Goal: Information Seeking & Learning: Learn about a topic

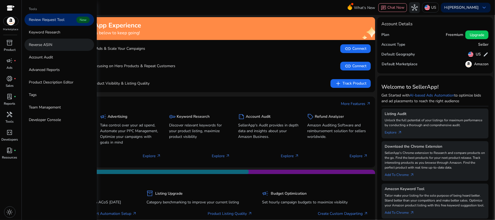
click at [51, 43] on p "Reverse ASIN" at bounding box center [40, 45] width 23 height 6
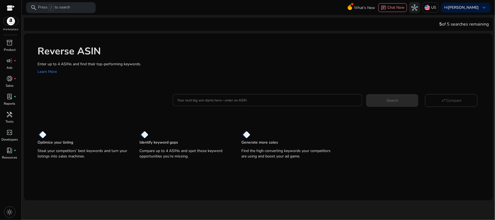
click at [233, 99] on input "Your next big win starts here—enter an ASIN" at bounding box center [267, 100] width 181 height 6
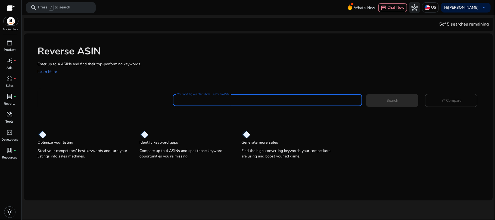
paste input "**********"
click at [204, 100] on input "**********" at bounding box center [267, 100] width 181 height 6
click at [242, 102] on input "**********" at bounding box center [267, 100] width 181 height 6
paste input "**********"
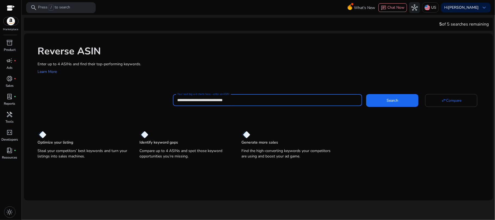
paste input "**********"
click at [283, 99] on input "**********" at bounding box center [267, 100] width 181 height 6
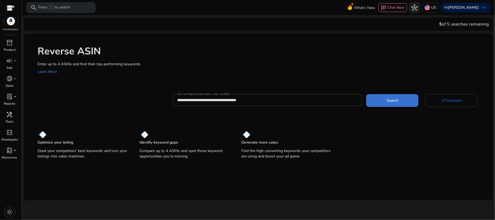
click at [383, 99] on span at bounding box center [392, 100] width 52 height 13
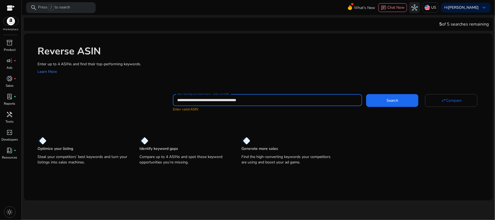
click at [203, 98] on input "**********" at bounding box center [267, 100] width 181 height 6
click at [227, 98] on input "**********" at bounding box center [267, 100] width 181 height 6
click at [252, 100] on input "**********" at bounding box center [267, 100] width 181 height 6
click at [366, 94] on button "Search" at bounding box center [392, 100] width 52 height 13
click at [391, 98] on span "Search" at bounding box center [393, 101] width 12 height 6
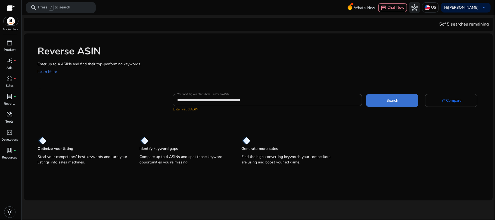
click at [391, 98] on span "Search" at bounding box center [393, 101] width 12 height 6
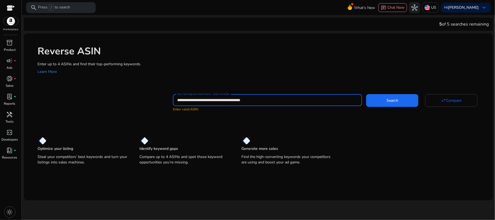
click at [254, 103] on input "**********" at bounding box center [267, 100] width 181 height 6
click at [229, 101] on input "**********" at bounding box center [267, 100] width 181 height 6
click at [203, 102] on input "**********" at bounding box center [267, 100] width 181 height 6
click at [286, 98] on input "**********" at bounding box center [267, 100] width 181 height 6
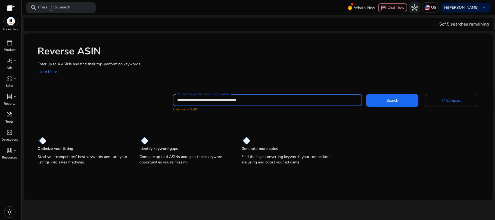
click at [286, 98] on input "**********" at bounding box center [267, 100] width 181 height 6
type input "**********"
click at [279, 120] on div "**********" at bounding box center [258, 99] width 469 height 133
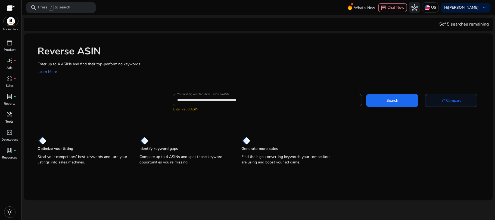
click at [456, 101] on span "Compare" at bounding box center [453, 101] width 15 height 6
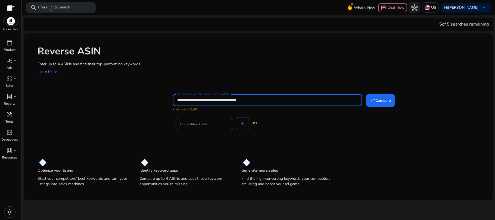
click at [318, 97] on input "**********" at bounding box center [267, 100] width 181 height 6
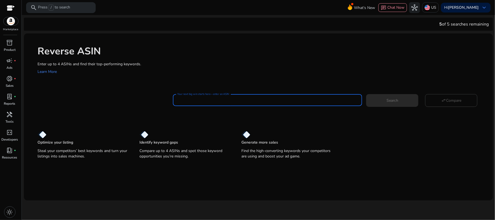
click at [216, 99] on input "Your next big win starts here—enter an ASIN" at bounding box center [267, 100] width 181 height 6
paste input "**********"
type input "**********"
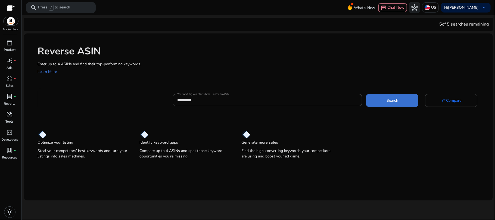
click at [408, 99] on span at bounding box center [392, 100] width 52 height 13
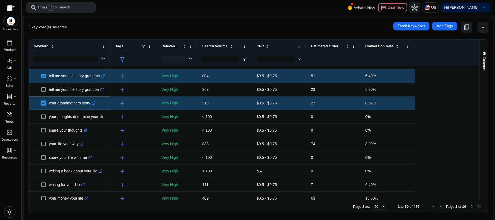
scroll to position [33, 0]
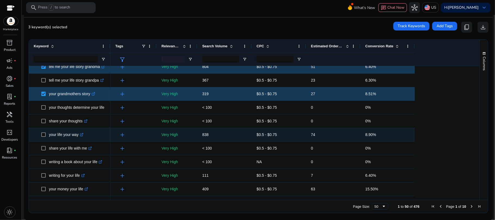
click at [83, 135] on icon ".st0{fill:#2c8af8}" at bounding box center [82, 135] width 4 height 4
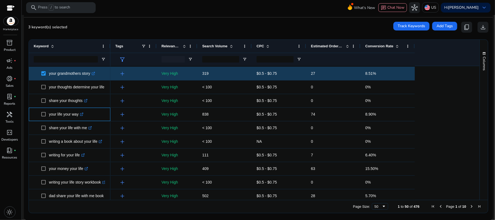
scroll to position [0, 0]
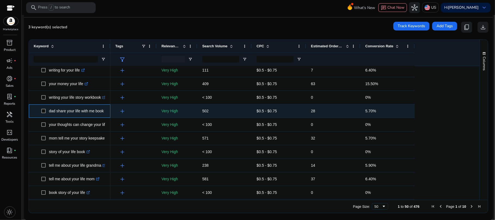
click at [72, 111] on p "dad share your life with me book .st0{fill:#2c8af8}" at bounding box center [79, 110] width 60 height 11
click at [104, 110] on p "dad share your life with me book .st0{fill:#2c8af8}" at bounding box center [79, 110] width 60 height 11
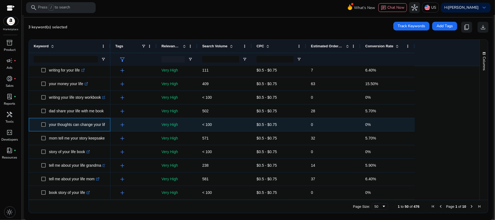
click at [78, 129] on p "your thoughts can change your life .st0{fill:#2c8af8}" at bounding box center [80, 124] width 63 height 11
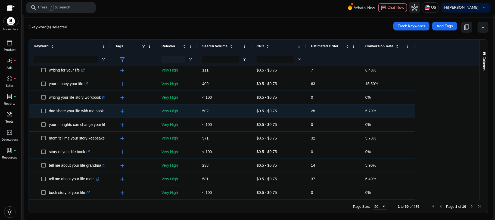
click at [84, 111] on p "dad share your life with me book .st0{fill:#2c8af8}" at bounding box center [79, 110] width 60 height 11
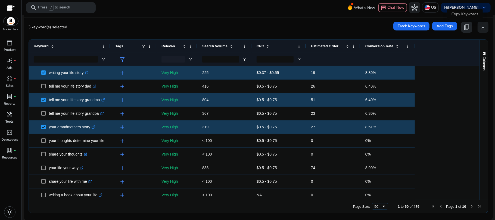
click at [466, 29] on span "content_copy" at bounding box center [466, 27] width 7 height 7
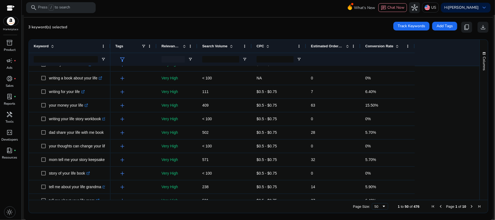
click at [333, 49] on div "Estimated Orders/Month" at bounding box center [330, 46] width 39 height 10
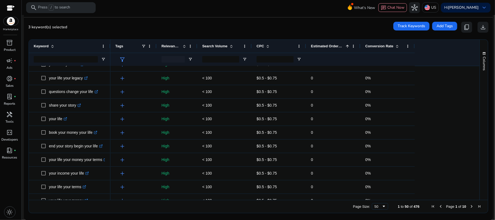
click at [333, 49] on div "Estimated Orders/Month 1" at bounding box center [330, 46] width 39 height 10
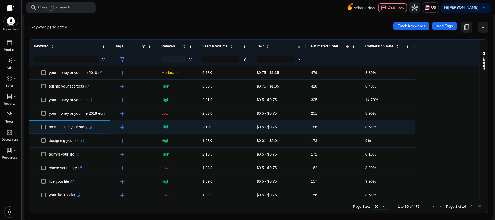
click at [92, 128] on icon at bounding box center [90, 127] width 3 height 3
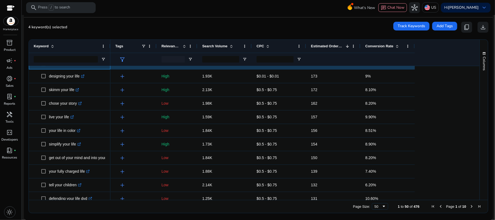
scroll to position [77, 0]
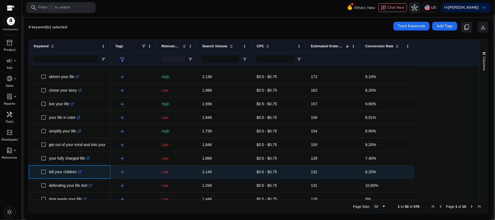
click at [80, 173] on icon ".st0{fill:#2c8af8}" at bounding box center [80, 172] width 4 height 4
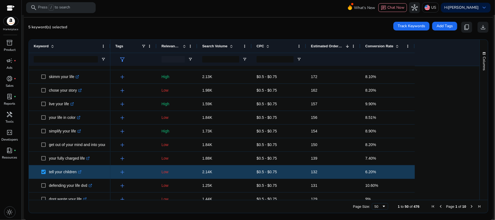
drag, startPoint x: 475, startPoint y: 94, endPoint x: 475, endPoint y: 86, distance: 7.4
click at [475, 86] on div at bounding box center [477, 133] width 5 height 134
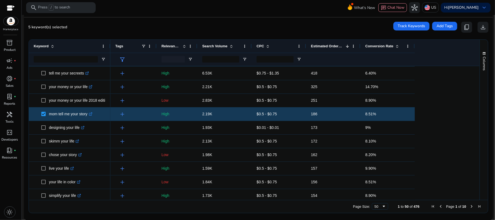
scroll to position [0, 0]
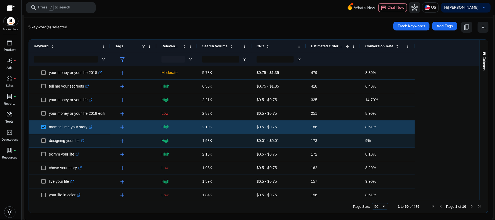
click at [84, 140] on icon ".st0{fill:#2c8af8}" at bounding box center [83, 141] width 4 height 4
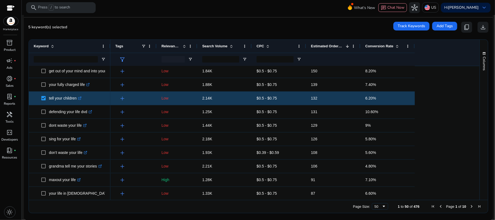
scroll to position [162, 0]
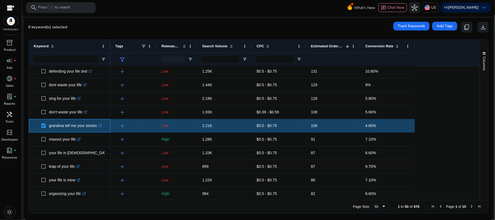
click at [102, 127] on icon ".st0{fill:#2c8af8}" at bounding box center [100, 126] width 4 height 4
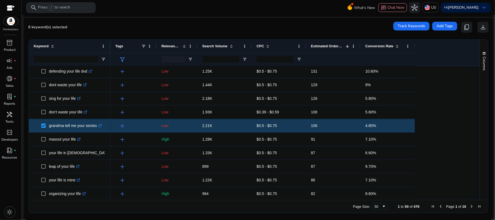
drag, startPoint x: 478, startPoint y: 115, endPoint x: 477, endPoint y: 122, distance: 7.7
click at [480, 122] on div "Columns Keyword Column Labels Drag here to set column labels" at bounding box center [484, 120] width 8 height 160
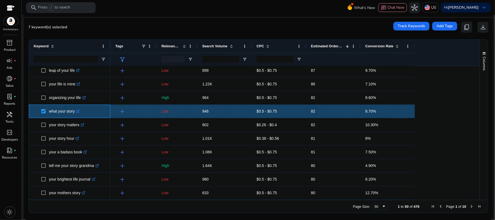
click at [79, 111] on icon at bounding box center [78, 111] width 2 height 2
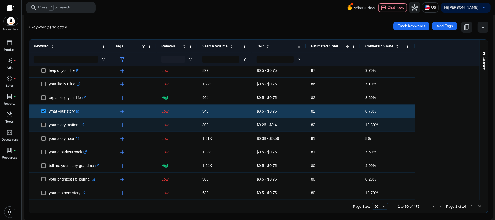
click at [84, 124] on icon at bounding box center [83, 124] width 2 height 2
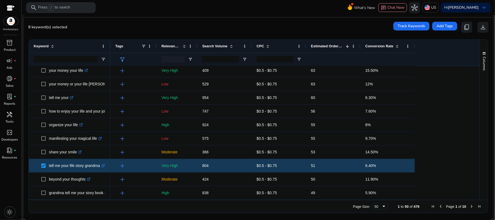
drag, startPoint x: 474, startPoint y: 166, endPoint x: 475, endPoint y: 173, distance: 7.7
click at [476, 173] on div at bounding box center [477, 133] width 5 height 134
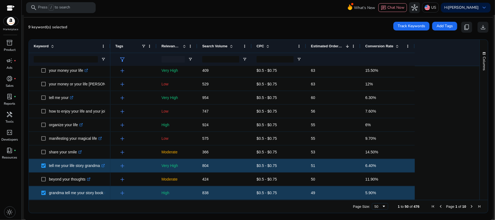
click at [469, 205] on span "Next Page" at bounding box center [471, 206] width 4 height 4
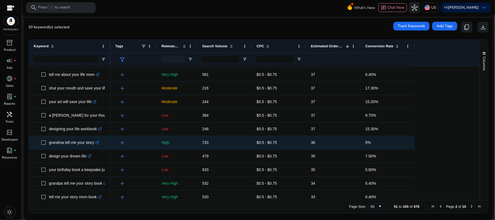
click at [51, 144] on p "grandma tell me your story .st0{fill:#2c8af8}" at bounding box center [74, 142] width 50 height 11
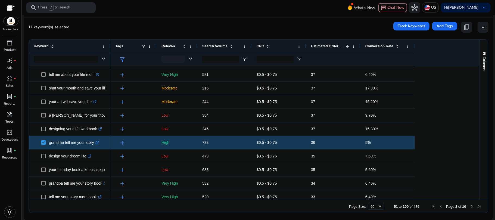
drag, startPoint x: 478, startPoint y: 137, endPoint x: 478, endPoint y: 141, distance: 4.1
click at [480, 141] on div "Columns" at bounding box center [484, 120] width 8 height 160
drag, startPoint x: 475, startPoint y: 142, endPoint x: 474, endPoint y: 156, distance: 13.9
click at [475, 156] on div at bounding box center [477, 82] width 5 height 680
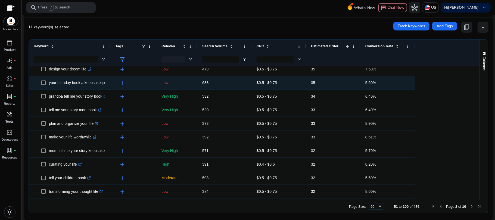
click at [45, 85] on span at bounding box center [45, 82] width 8 height 11
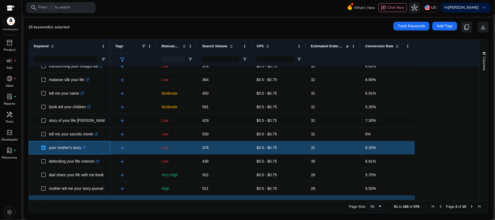
click at [86, 149] on icon ".st0{fill:#2c8af8}" at bounding box center [85, 148] width 4 height 4
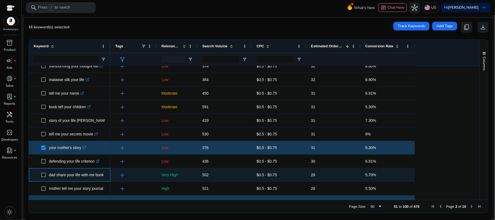
click at [40, 175] on span "dad share your life with me book .st0{fill:#2c8af8}" at bounding box center [70, 174] width 72 height 11
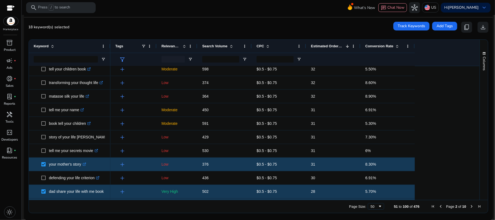
scroll to position [546, 0]
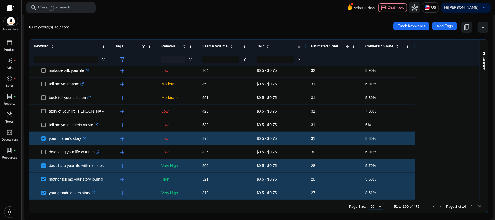
click at [470, 206] on span "Next Page" at bounding box center [471, 206] width 4 height 4
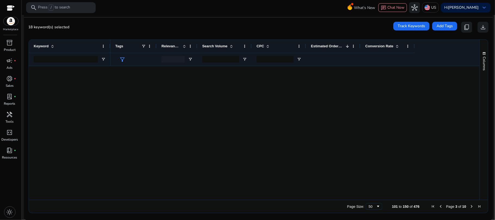
scroll to position [0, 0]
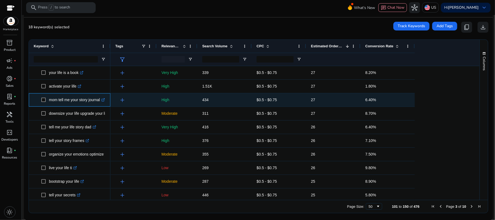
click at [45, 97] on span at bounding box center [45, 99] width 8 height 11
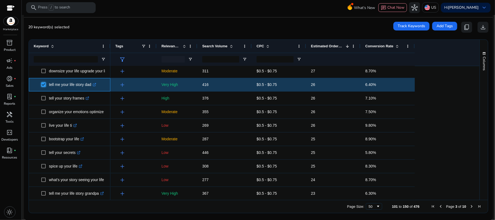
scroll to position [57, 0]
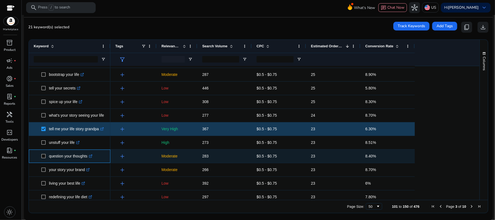
click at [92, 156] on icon ".st0{fill:#2c8af8}" at bounding box center [91, 156] width 4 height 4
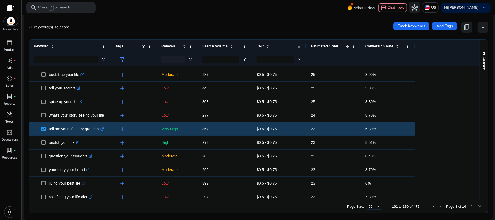
drag, startPoint x: 477, startPoint y: 102, endPoint x: 477, endPoint y: 114, distance: 12.0
click at [480, 114] on div "Columns" at bounding box center [484, 120] width 8 height 160
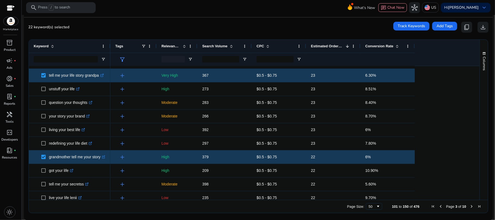
drag, startPoint x: 475, startPoint y: 110, endPoint x: 478, endPoint y: 128, distance: 18.3
click at [478, 128] on div "Keyword Tags Relevance Score CPC" at bounding box center [258, 120] width 459 height 160
drag, startPoint x: 474, startPoint y: 116, endPoint x: 477, endPoint y: 127, distance: 12.2
click at [477, 127] on div at bounding box center [477, 133] width 5 height 134
drag, startPoint x: 477, startPoint y: 117, endPoint x: 477, endPoint y: 146, distance: 29.1
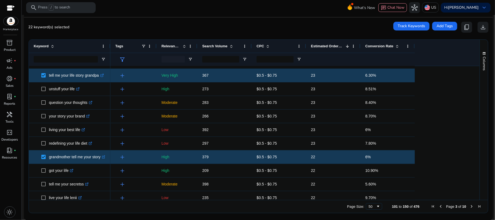
click at [477, 146] on div "Keyword Tags Relevance Score CPC" at bounding box center [258, 120] width 459 height 160
drag, startPoint x: 475, startPoint y: 105, endPoint x: 481, endPoint y: 119, distance: 15.3
click at [481, 119] on div "Keyword Tags Relevance Score CPC" at bounding box center [258, 120] width 459 height 160
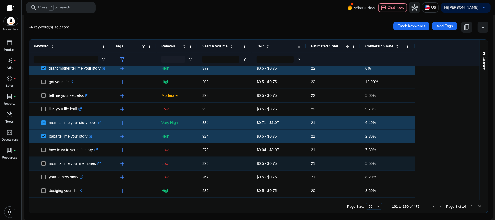
click at [46, 165] on span at bounding box center [45, 163] width 8 height 11
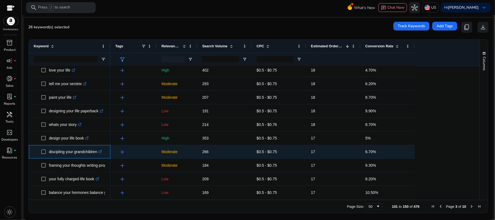
click at [102, 152] on icon ".st0{fill:#2c8af8}" at bounding box center [100, 152] width 4 height 4
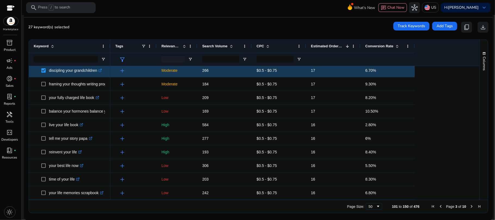
click at [469, 207] on span "Next Page" at bounding box center [471, 206] width 4 height 4
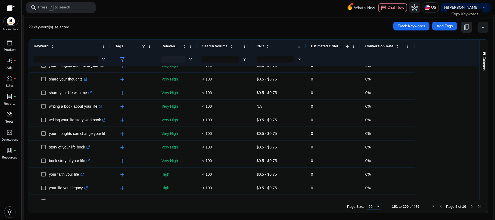
click at [465, 27] on span "content_copy" at bounding box center [466, 27] width 7 height 7
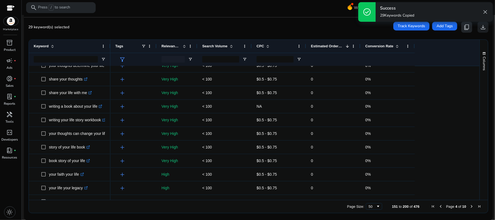
click at [465, 27] on span "content_copy" at bounding box center [466, 27] width 7 height 7
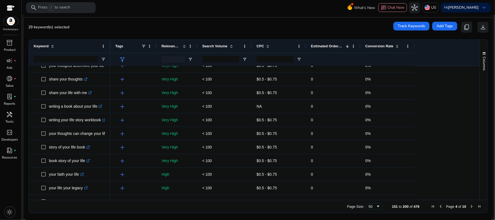
click at [208, 49] on div "Search Volume" at bounding box center [221, 46] width 39 height 10
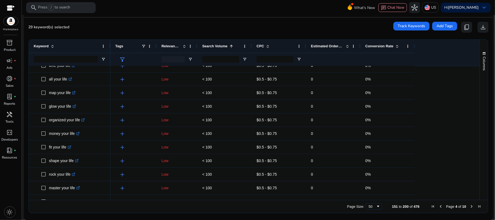
click at [208, 49] on div "Search Volume 1" at bounding box center [221, 46] width 39 height 10
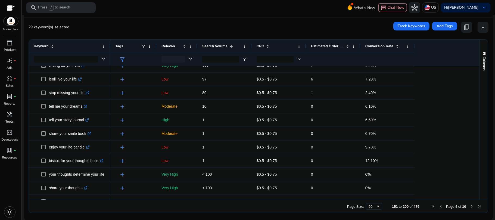
click at [440, 206] on span "Previous Page" at bounding box center [440, 206] width 4 height 4
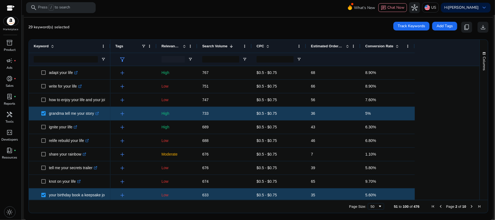
click at [440, 206] on span "Previous Page" at bounding box center [440, 206] width 4 height 4
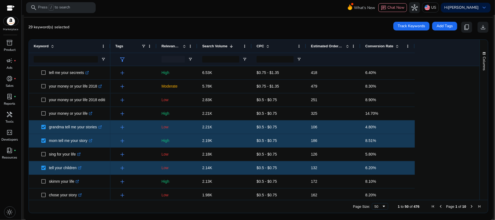
click at [440, 206] on span "Previous Page" at bounding box center [440, 206] width 4 height 4
click at [382, 207] on span "Page Size" at bounding box center [384, 206] width 4 height 4
click at [218, 48] on span "Search Volume" at bounding box center [214, 46] width 25 height 4
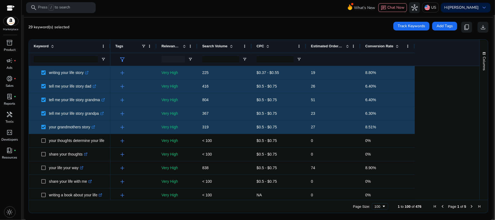
click at [214, 44] on span "Search Volume" at bounding box center [214, 46] width 25 height 4
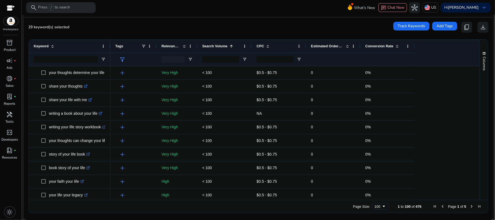
click at [214, 44] on span "Search Volume" at bounding box center [214, 46] width 25 height 4
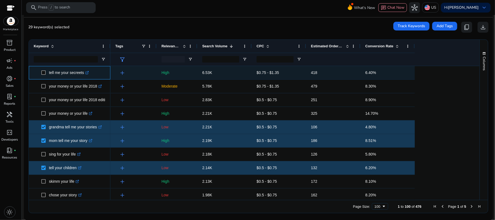
click at [88, 76] on p "tell me your secreets .st0{fill:#2c8af8}" at bounding box center [69, 72] width 40 height 11
click at [88, 73] on icon ".st0{fill:#2c8af8}" at bounding box center [87, 73] width 4 height 4
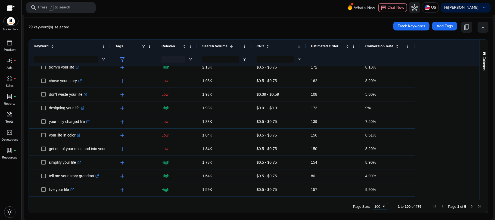
scroll to position [125, 0]
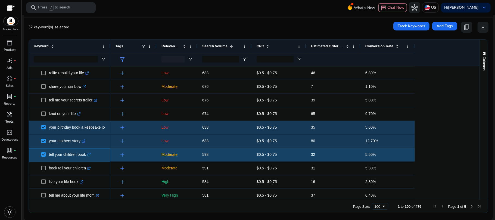
click at [94, 155] on div "tell your children book .st0{fill:#2c8af8}" at bounding box center [71, 154] width 45 height 11
click at [91, 155] on icon ".st0{fill:#2c8af8}" at bounding box center [89, 155] width 4 height 4
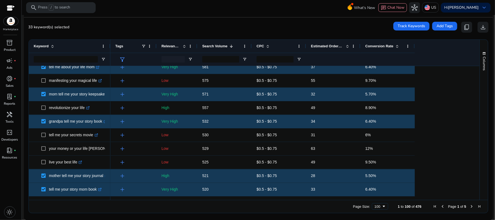
drag, startPoint x: 477, startPoint y: 89, endPoint x: 470, endPoint y: 35, distance: 54.3
click at [479, 34] on mat-card "33 keyword(s) selected Track Keywords Add Tags content_copy download Press SPAC…" at bounding box center [258, 118] width 469 height 203
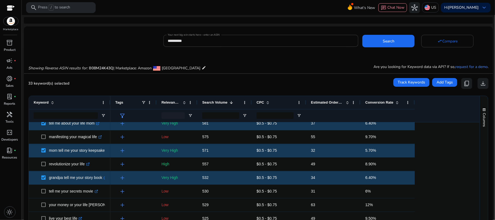
scroll to position [0, 0]
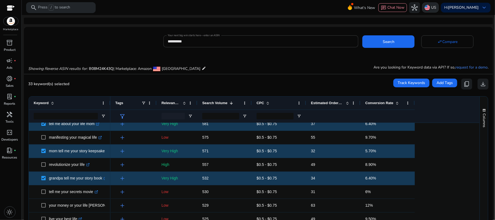
click at [430, 8] on img at bounding box center [427, 7] width 5 height 5
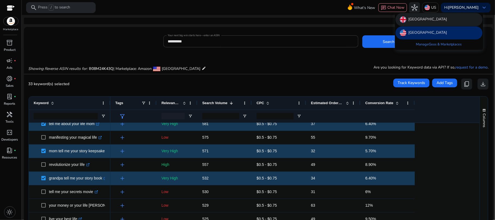
click at [435, 22] on p "[GEOGRAPHIC_DATA]" at bounding box center [428, 19] width 39 height 7
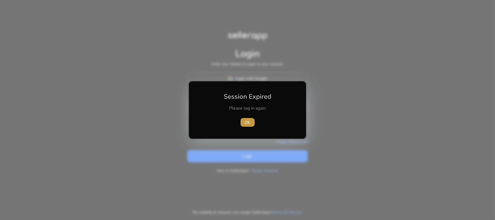
click at [247, 120] on span "OK" at bounding box center [247, 123] width 5 height 6
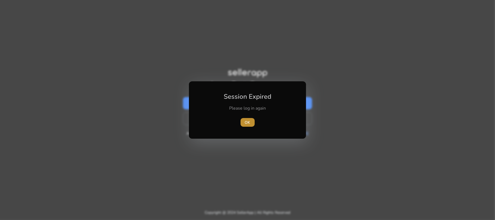
click at [247, 123] on span "OK" at bounding box center [247, 123] width 5 height 6
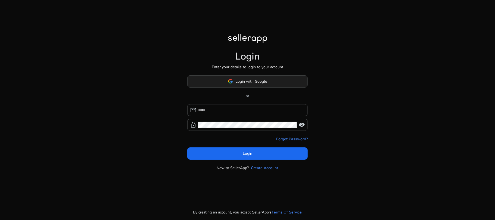
click at [249, 83] on span "Login with Google" at bounding box center [252, 82] width 32 height 6
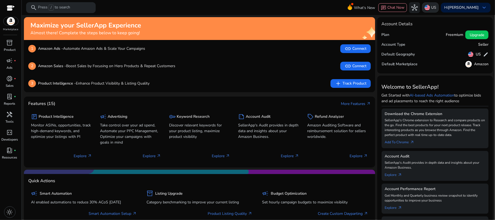
click at [430, 7] on img at bounding box center [427, 7] width 5 height 5
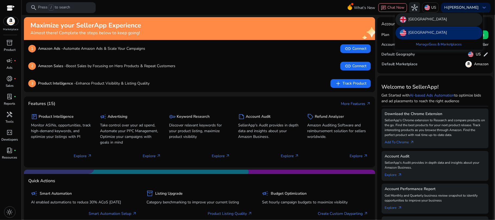
click at [434, 16] on div "[GEOGRAPHIC_DATA]" at bounding box center [439, 19] width 87 height 13
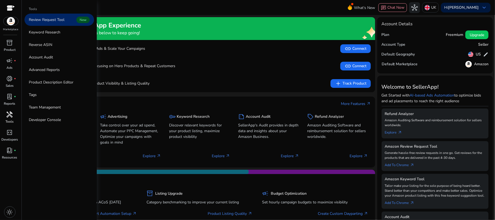
click at [12, 115] on span "handyman" at bounding box center [10, 114] width 7 height 7
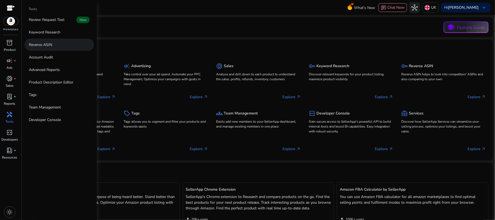
click at [55, 43] on link "Reverse ASIN" at bounding box center [59, 45] width 70 height 12
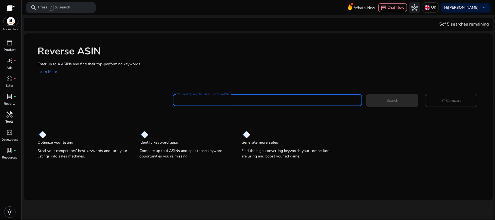
click at [254, 101] on input "Your next big win starts here—enter an ASIN" at bounding box center [267, 100] width 181 height 6
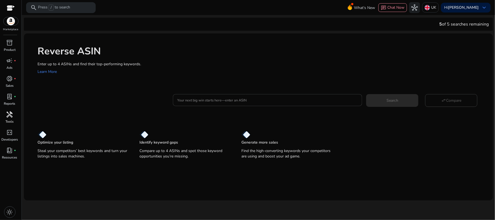
click at [223, 105] on div at bounding box center [267, 100] width 181 height 12
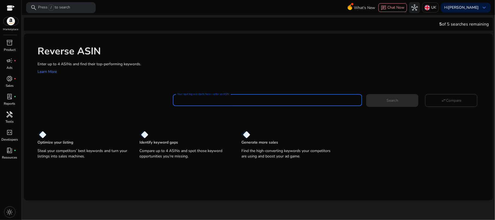
paste input "**********"
type input "**********"
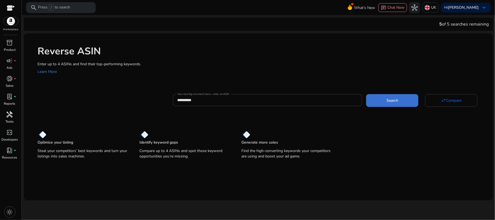
click at [402, 102] on span at bounding box center [392, 100] width 52 height 13
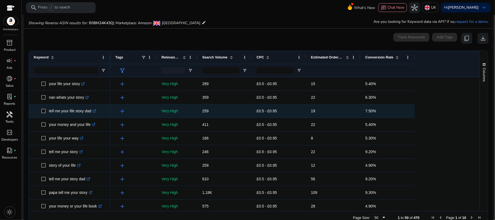
scroll to position [58, 0]
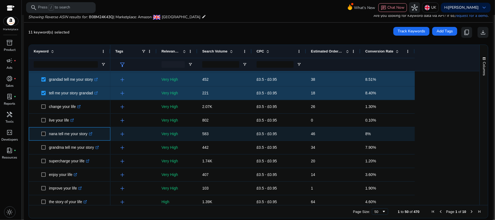
click at [48, 135] on span at bounding box center [45, 133] width 8 height 11
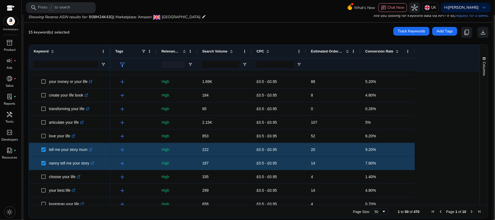
drag, startPoint x: 478, startPoint y: 154, endPoint x: 479, endPoint y: 161, distance: 7.4
click at [480, 161] on div "Columns" at bounding box center [484, 125] width 8 height 160
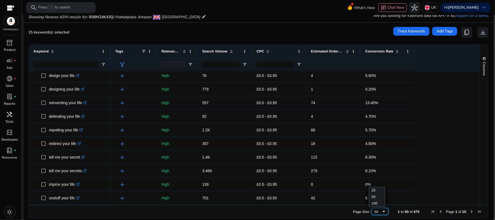
click at [382, 211] on span "Page Size" at bounding box center [384, 211] width 4 height 4
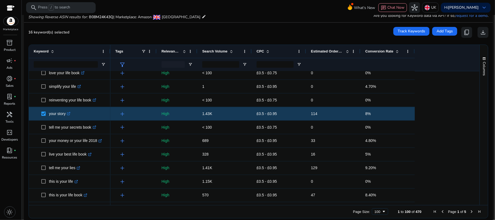
drag, startPoint x: 474, startPoint y: 149, endPoint x: 475, endPoint y: 153, distance: 4.1
click at [475, 153] on div at bounding box center [477, 66] width 5 height 1359
click at [480, 150] on div "Columns" at bounding box center [484, 125] width 8 height 160
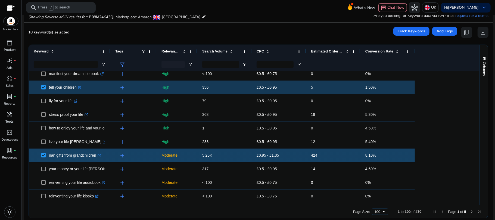
click at [101, 155] on icon ".st0{fill:#2c8af8}" at bounding box center [100, 156] width 4 height 4
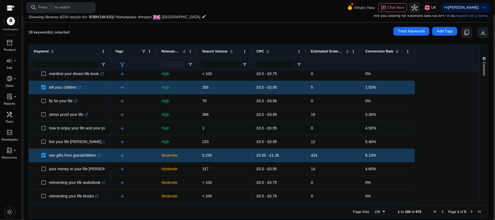
drag, startPoint x: 474, startPoint y: 142, endPoint x: 476, endPoint y: 160, distance: 18.7
click at [476, 160] on div at bounding box center [477, 138] width 5 height 134
drag, startPoint x: 474, startPoint y: 109, endPoint x: 473, endPoint y: 86, distance: 22.6
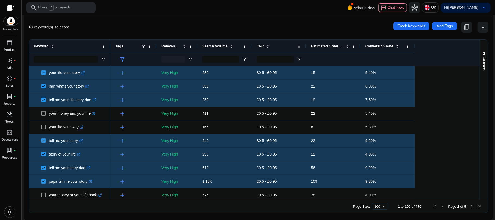
click at [326, 47] on span "Estimated Orders/Month" at bounding box center [327, 46] width 33 height 4
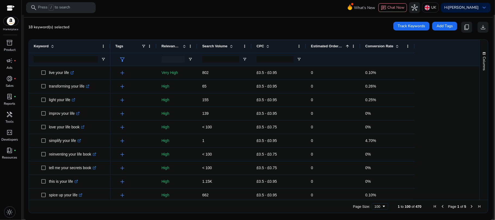
click at [326, 47] on span "Estimated Orders/Month" at bounding box center [327, 46] width 33 height 4
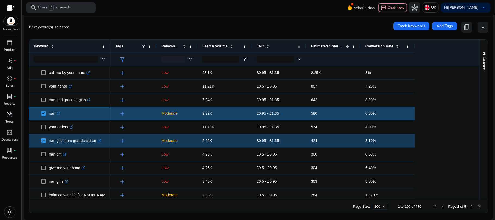
click at [59, 114] on icon ".st0{fill:#2c8af8}" at bounding box center [59, 114] width 4 height 4
click at [58, 114] on icon at bounding box center [58, 113] width 3 height 3
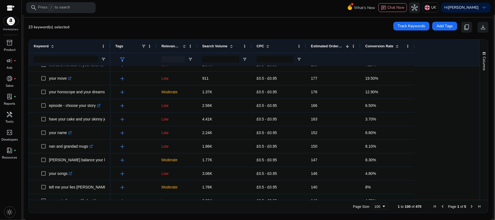
scroll to position [313, 0]
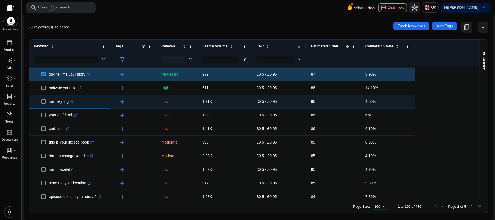
click at [72, 101] on icon ".st0{fill:#2c8af8}" at bounding box center [72, 102] width 4 height 4
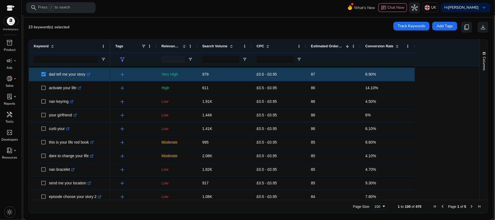
drag, startPoint x: 475, startPoint y: 163, endPoint x: 474, endPoint y: 169, distance: 6.3
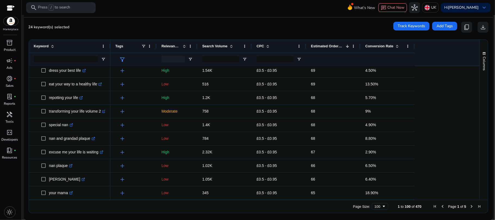
click at [469, 206] on span "Next Page" at bounding box center [471, 206] width 4 height 4
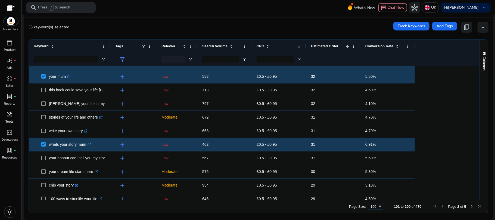
click at [480, 187] on div "Columns Keyword Column Labels Drag here to set column labels" at bounding box center [484, 120] width 8 height 160
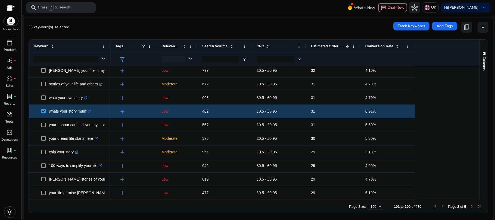
click at [470, 207] on span "Next Page" at bounding box center [471, 206] width 4 height 4
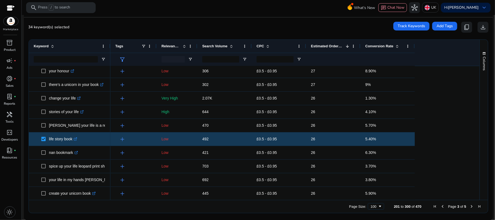
drag, startPoint x: 477, startPoint y: 84, endPoint x: 478, endPoint y: 90, distance: 6.3
click at [480, 90] on div "Columns Keyword Column Labels Drag here to set column labels" at bounding box center [484, 120] width 8 height 160
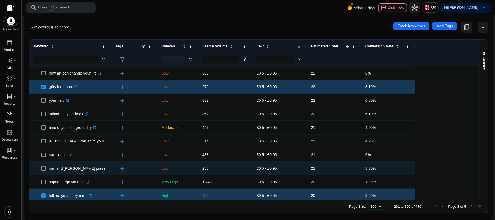
click at [41, 170] on span "nan and grandad presents .st0{fill:#2c8af8}" at bounding box center [70, 168] width 72 height 11
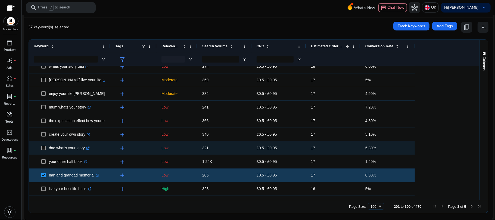
click at [41, 148] on span "dad what's your story .st0{fill:#2c8af8}" at bounding box center [70, 147] width 72 height 11
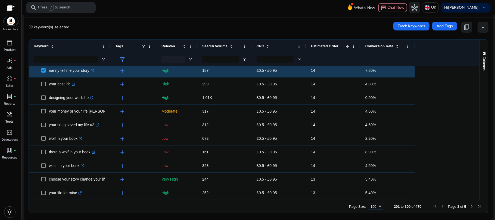
click at [471, 207] on span "Next Page" at bounding box center [471, 206] width 4 height 4
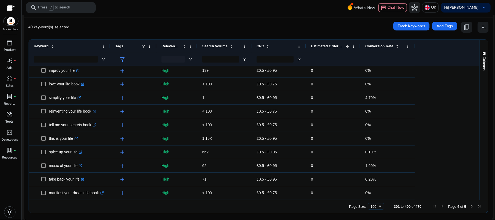
click at [470, 207] on span "Next Page" at bounding box center [471, 206] width 4 height 4
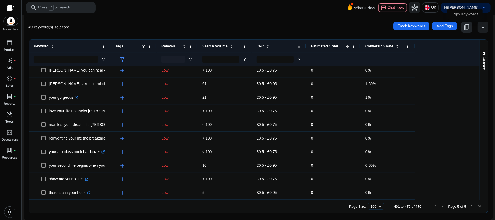
click at [465, 30] on span "content_copy" at bounding box center [466, 27] width 7 height 7
click at [10, 117] on span "handyman" at bounding box center [10, 114] width 7 height 7
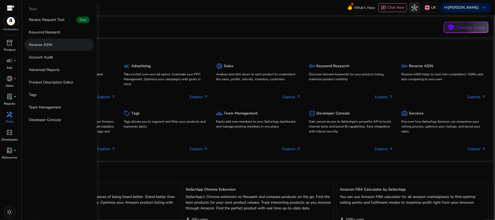
click at [46, 45] on p "Reverse ASIN" at bounding box center [40, 45] width 23 height 6
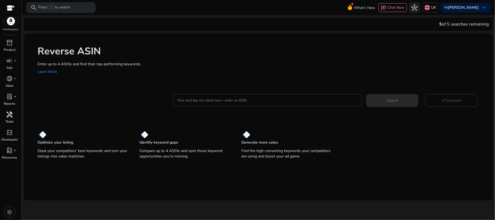
click at [263, 103] on div at bounding box center [267, 100] width 181 height 12
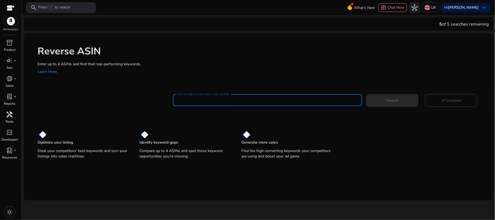
paste input "**********"
type input "**********"
click at [366, 94] on button "Search" at bounding box center [392, 100] width 52 height 13
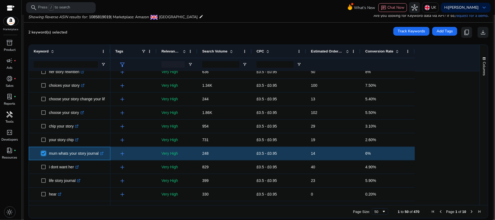
scroll to position [203, 0]
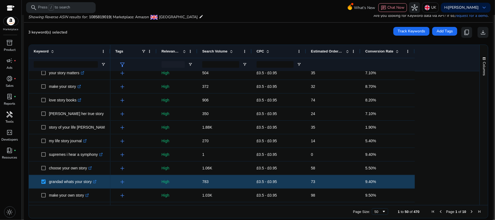
drag, startPoint x: 478, startPoint y: 154, endPoint x: 479, endPoint y: 160, distance: 6.5
click at [480, 160] on div "Columns" at bounding box center [484, 125] width 8 height 160
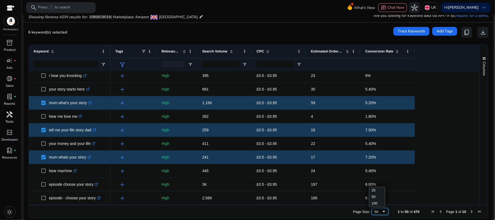
click at [382, 212] on span "Page Size" at bounding box center [384, 211] width 4 height 4
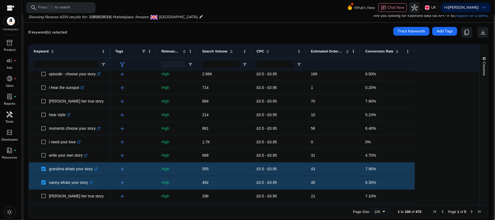
drag, startPoint x: 480, startPoint y: 145, endPoint x: 481, endPoint y: 148, distance: 4.0
click at [481, 148] on div "Columns" at bounding box center [484, 125] width 8 height 160
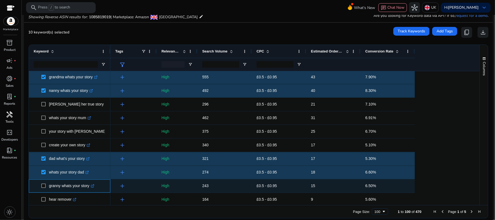
click at [44, 188] on span at bounding box center [45, 185] width 8 height 11
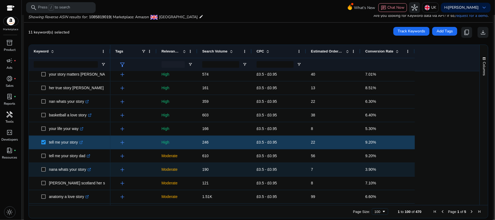
click at [43, 171] on span at bounding box center [45, 169] width 8 height 11
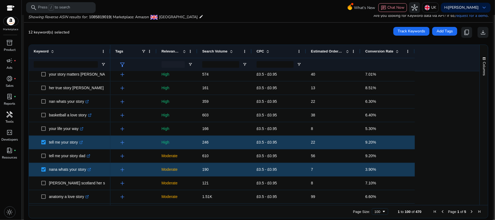
drag, startPoint x: 477, startPoint y: 195, endPoint x: 478, endPoint y: 201, distance: 6.3
click at [480, 201] on div "Columns" at bounding box center [484, 125] width 8 height 160
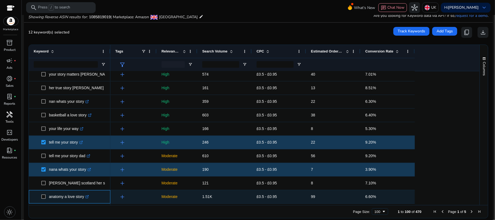
click at [89, 197] on icon ".st0{fill:#2c8af8}" at bounding box center [87, 197] width 4 height 4
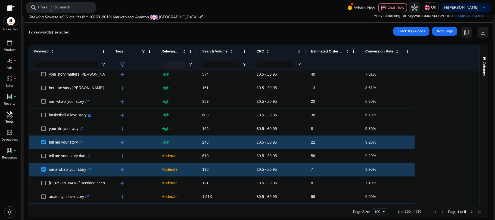
click at [470, 211] on span "Next Page" at bounding box center [471, 211] width 4 height 4
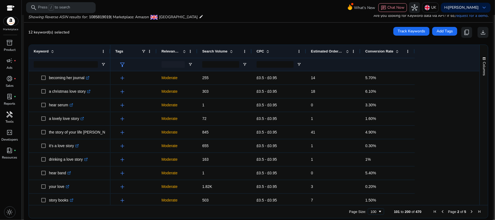
drag, startPoint x: 477, startPoint y: 80, endPoint x: 477, endPoint y: 84, distance: 3.8
click at [480, 84] on div "Columns" at bounding box center [484, 125] width 8 height 160
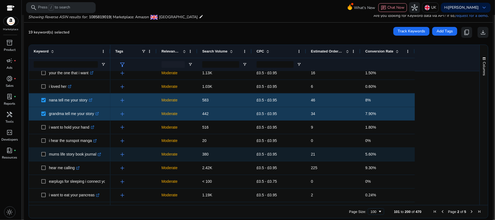
click at [46, 154] on span at bounding box center [45, 154] width 8 height 11
click at [41, 154] on span "mums life story book journal .st0{fill:#2c8af8}" at bounding box center [70, 154] width 72 height 11
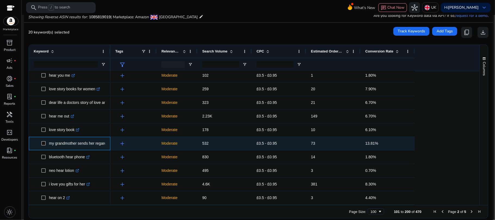
click at [108, 145] on div "my grandmother sends her regards and apologies .st0{fill:#2c8af8}" at bounding box center [70, 143] width 82 height 13
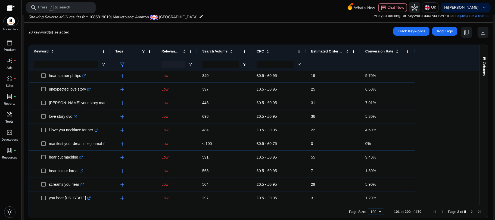
click at [469, 210] on span "Next Page" at bounding box center [471, 211] width 4 height 4
